Goal: Task Accomplishment & Management: Complete application form

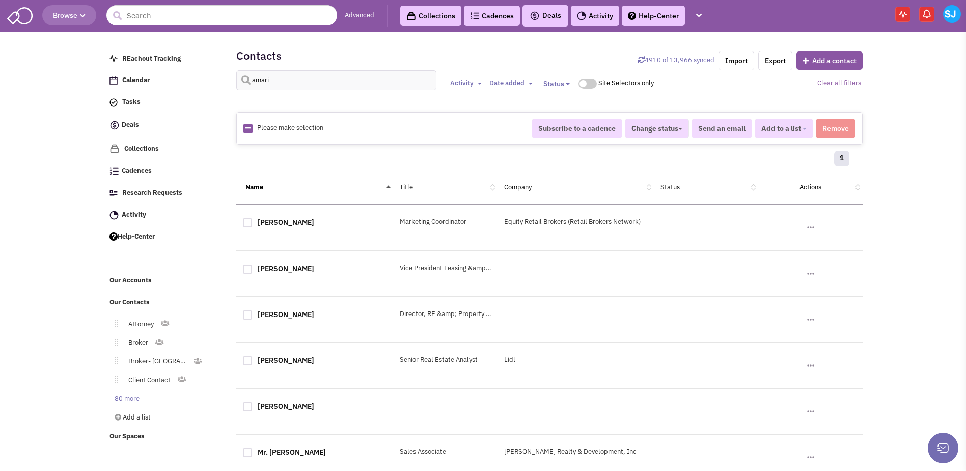
select select
click at [321, 79] on input "amari" at bounding box center [336, 80] width 200 height 20
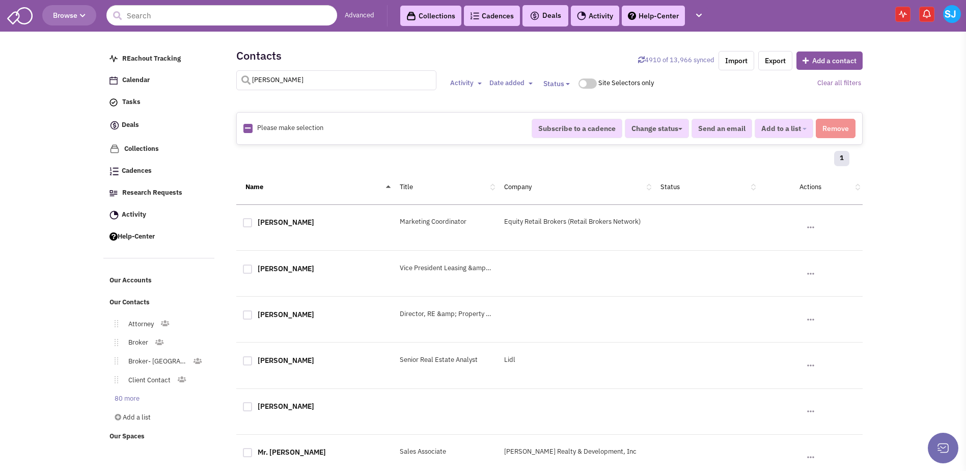
type input "[PERSON_NAME]"
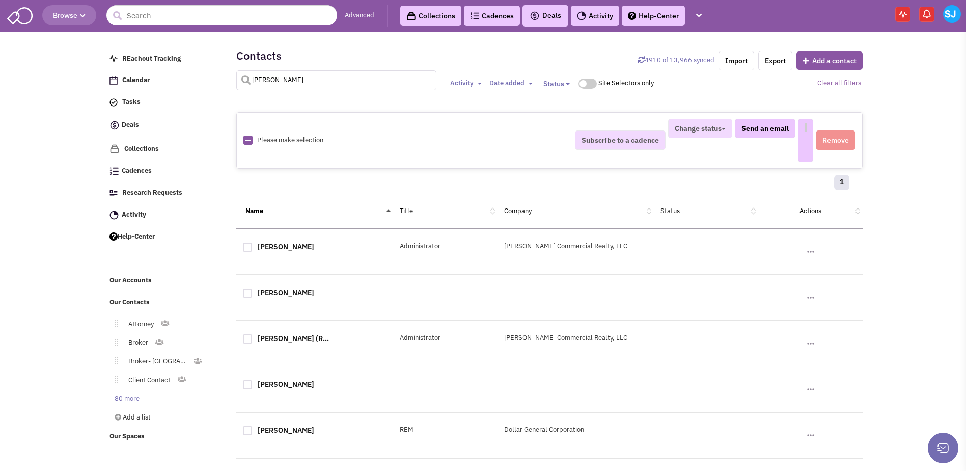
select select
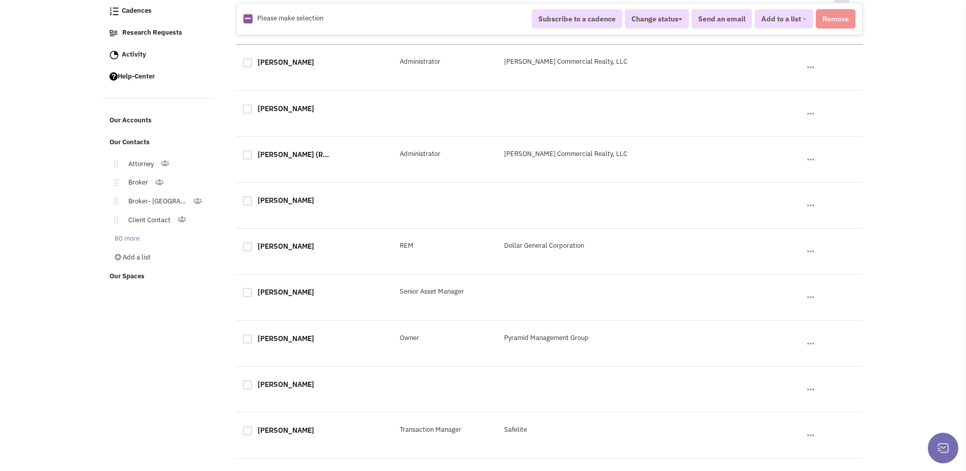
scroll to position [0, 0]
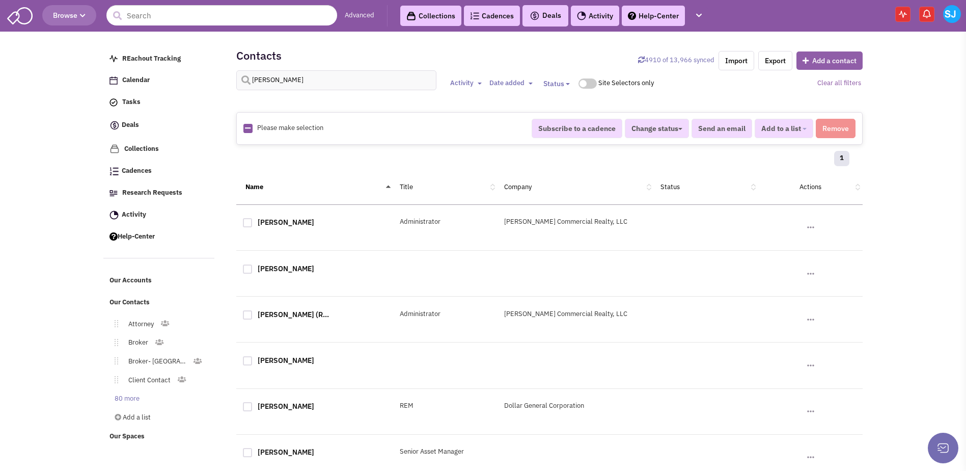
click at [824, 64] on button "Add a contact" at bounding box center [830, 60] width 66 height 18
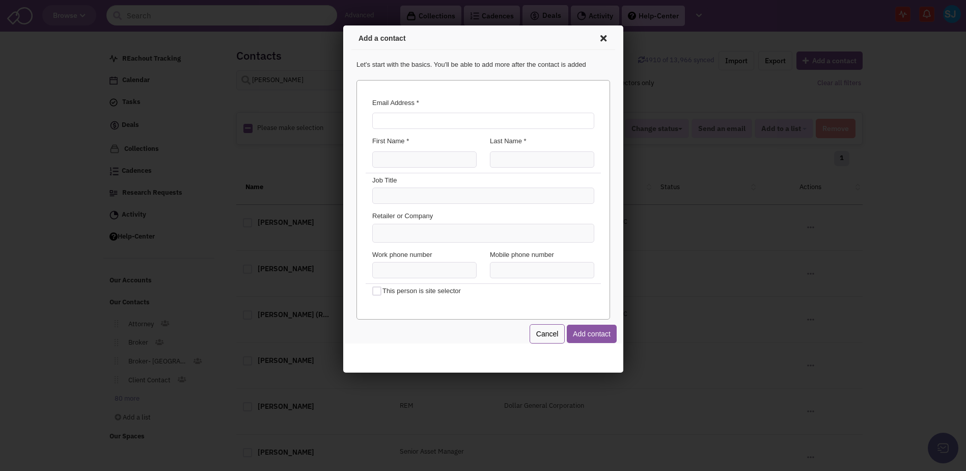
click at [425, 127] on input "Email Address *" at bounding box center [481, 119] width 222 height 16
type input "[PERSON_NAME][EMAIL_ADDRESS][PERSON_NAME][DOMAIN_NAME]"
type input "o"
type input "m"
type input "[PERSON_NAME]"
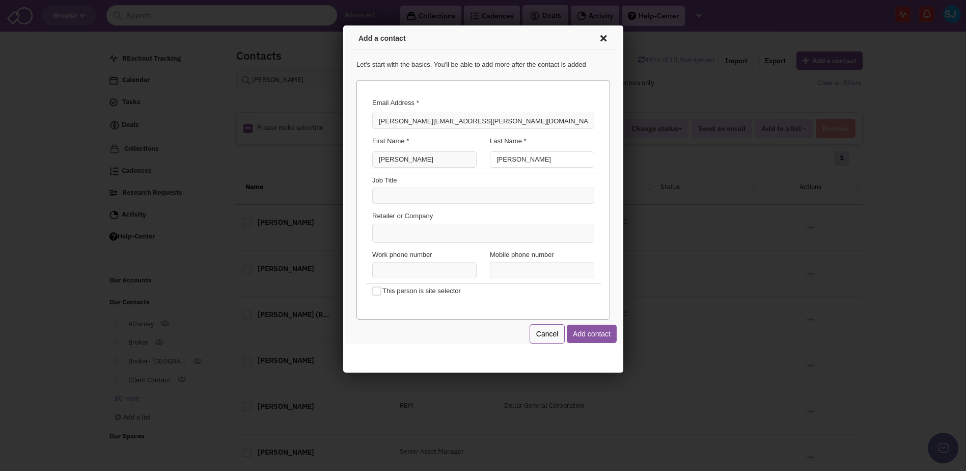
type input "[PERSON_NAME]"
type input "Owner"
type input "Kidstrong"
click at [387, 245] on li "KidStrong" at bounding box center [481, 247] width 220 height 13
click at [343, 25] on select "Kidstrong KidStrong" at bounding box center [343, 25] width 0 height 0
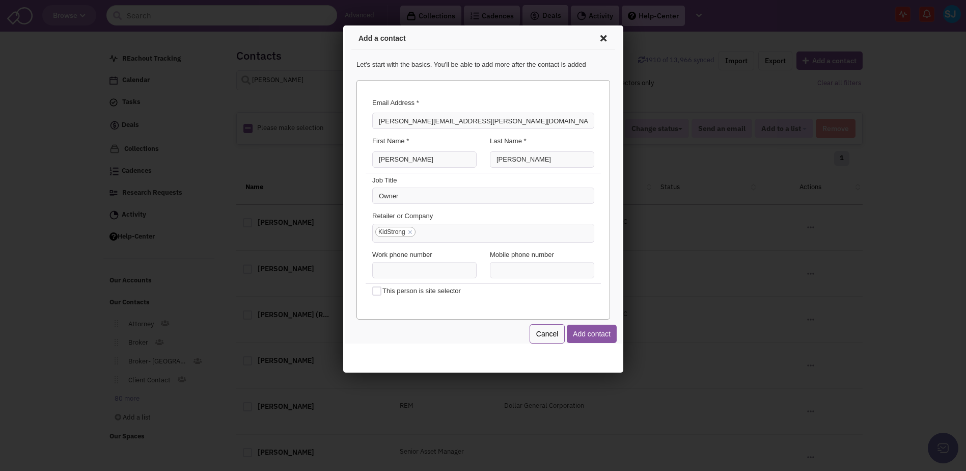
click at [387, 245] on div "Retailer or Company KidStrong × KidStrong" at bounding box center [481, 226] width 235 height 39
click at [492, 269] on input "(___) ___-____" at bounding box center [540, 268] width 104 height 16
type input "[PHONE_NUMBER]"
click at [489, 300] on div "This person is site selector" at bounding box center [481, 292] width 235 height 20
click at [605, 331] on button "Add contact" at bounding box center [590, 332] width 50 height 18
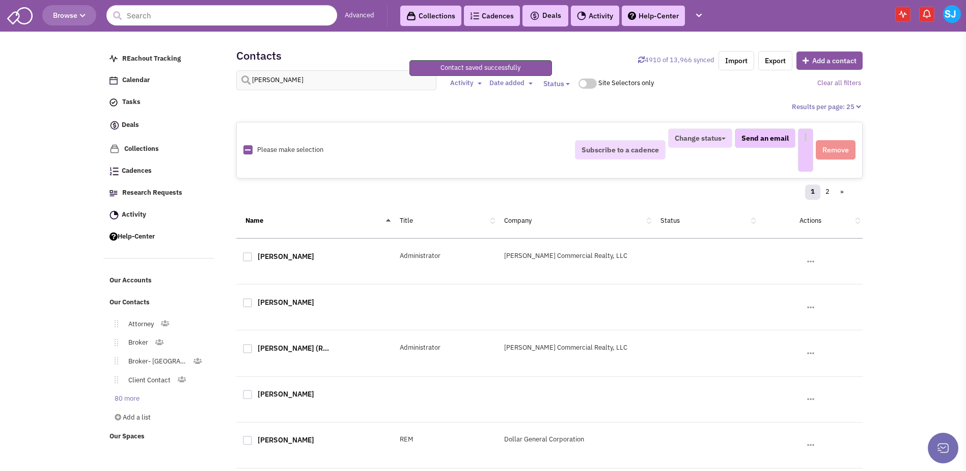
select select
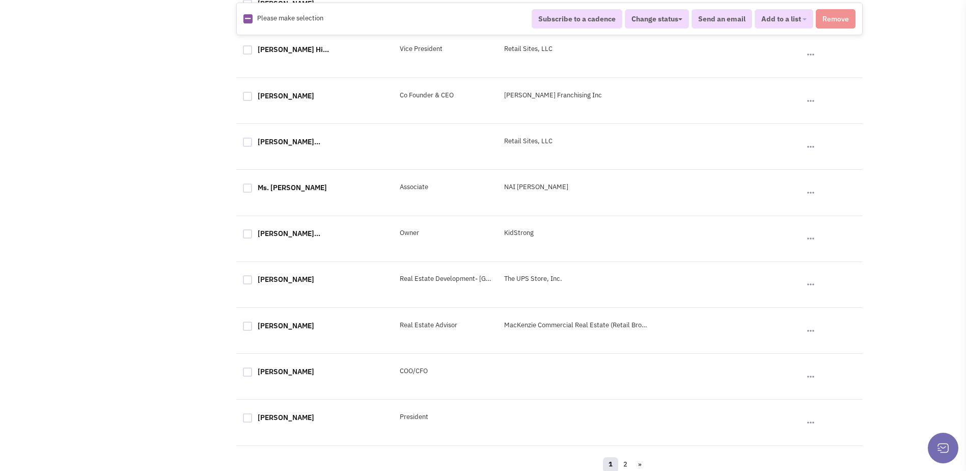
scroll to position [923, 0]
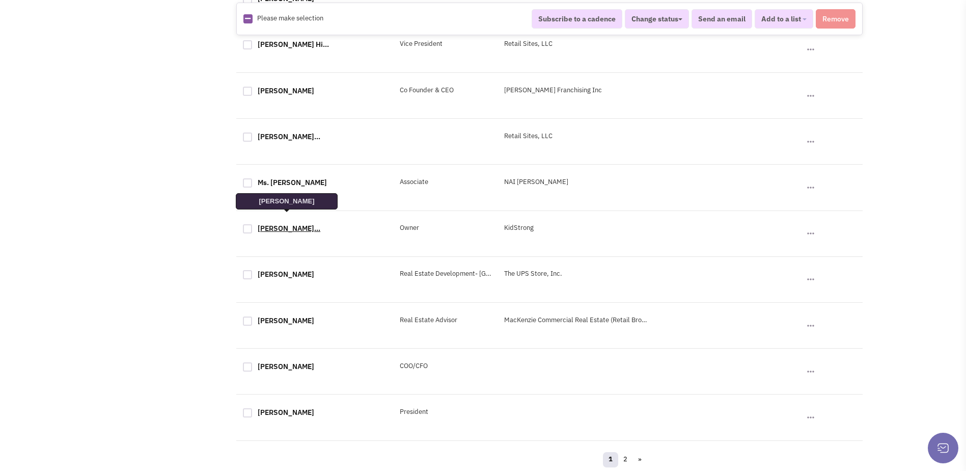
click at [266, 231] on link "[PERSON_NAME]..." at bounding box center [289, 228] width 63 height 9
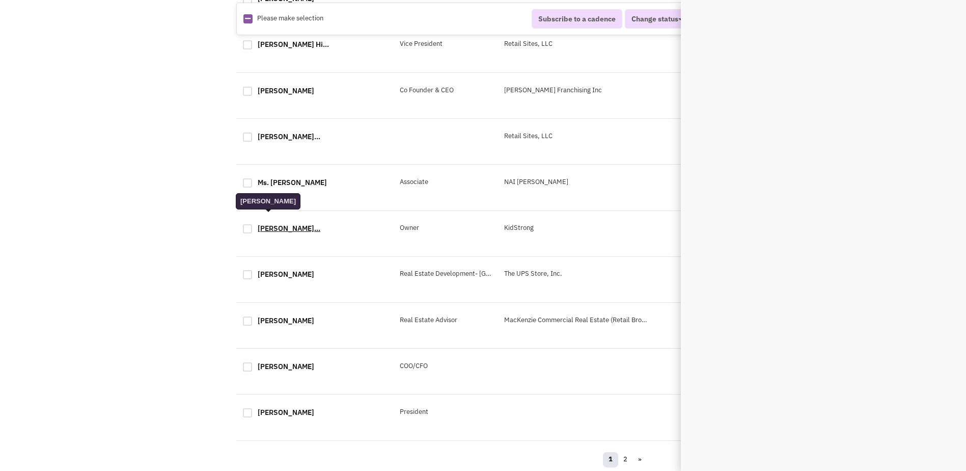
scroll to position [0, 0]
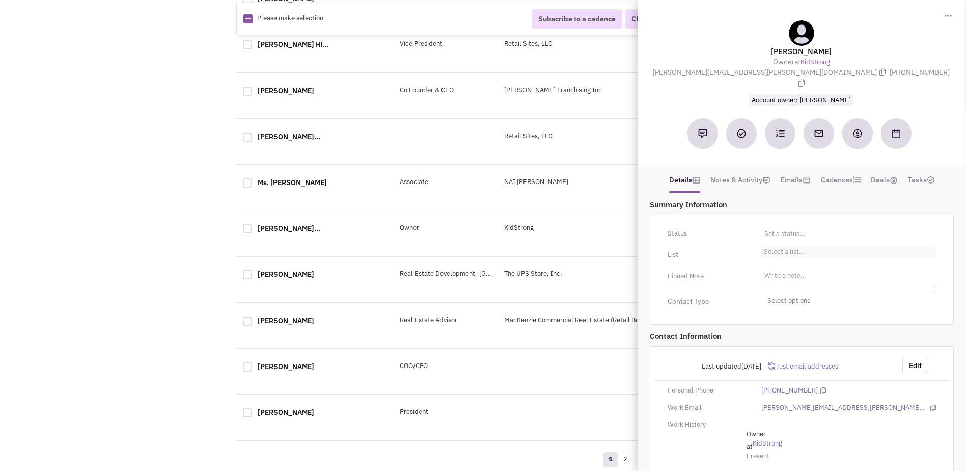
click at [805, 247] on ul "Select a list..." at bounding box center [849, 253] width 175 height 12
click at [0, 0] on select "Select a list..." at bounding box center [0, 0] width 0 height 0
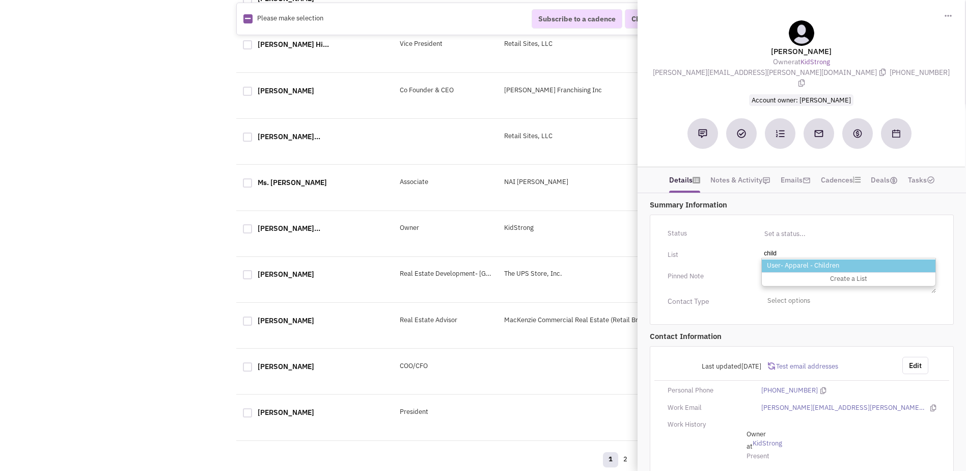
type input "child"
click at [803, 259] on li "User- Apparel - Children" at bounding box center [849, 265] width 174 height 13
click at [0, 0] on select "Select a list..." at bounding box center [0, 0] width 0 height 0
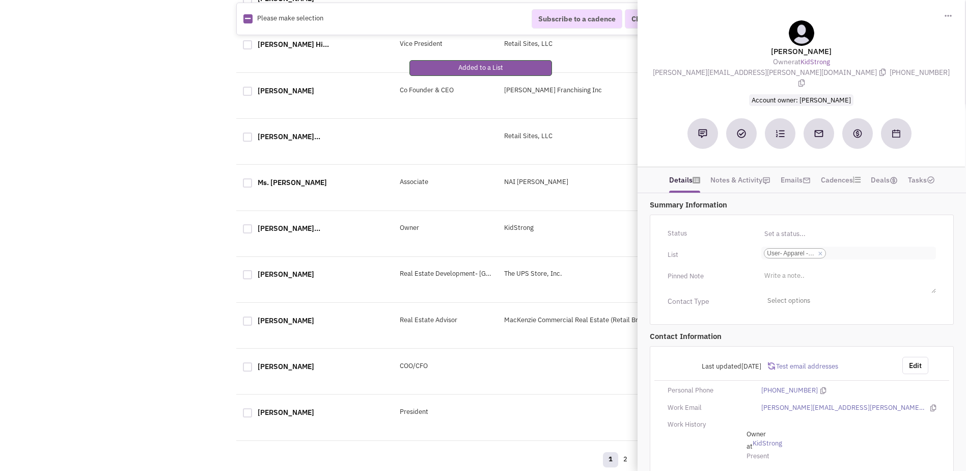
click at [821, 249] on link "×" at bounding box center [820, 253] width 5 height 9
click at [0, 0] on select "Select a list... User- Apparel - Children" at bounding box center [0, 0] width 0 height 0
click at [821, 247] on ul "Select a list..." at bounding box center [849, 253] width 175 height 12
click at [0, 0] on select "Select a list..." at bounding box center [0, 0] width 0 height 0
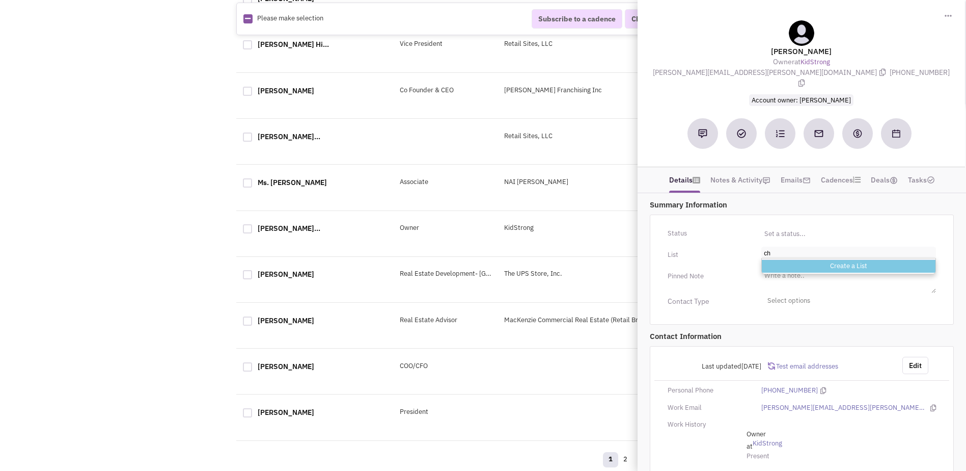
type input "c"
type input "day"
click at [801, 259] on li "User- Day Care" at bounding box center [849, 265] width 174 height 13
click at [0, 0] on select "Select a list..." at bounding box center [0, 0] width 0 height 0
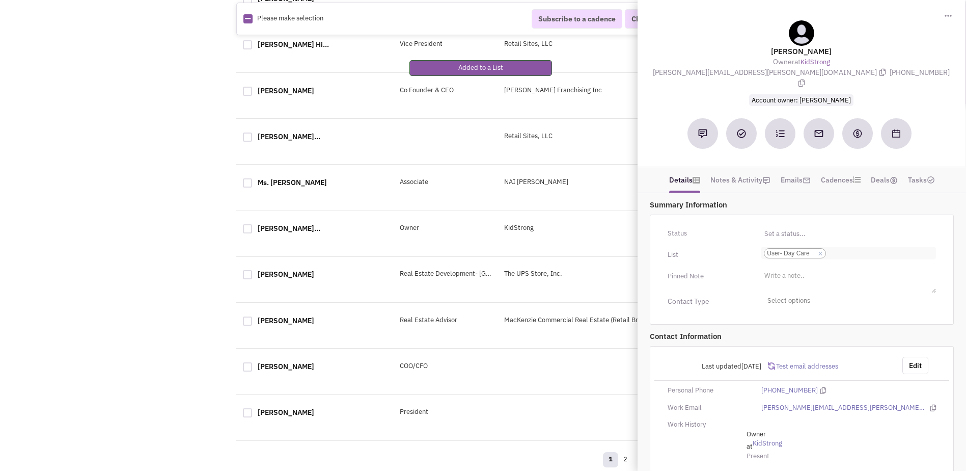
click at [846, 248] on input "Select a list... User- Day Care Select a list... × User- Day Care" at bounding box center [840, 253] width 22 height 10
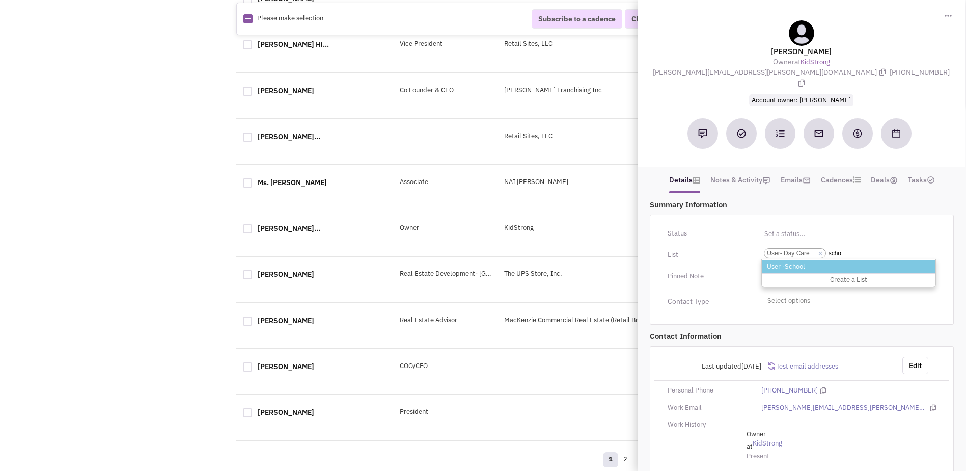
type input "scho"
click at [802, 260] on li "User -School" at bounding box center [849, 266] width 174 height 13
click at [0, 0] on select "Select a list... User- Day Care" at bounding box center [0, 0] width 0 height 0
